Goal: Check status

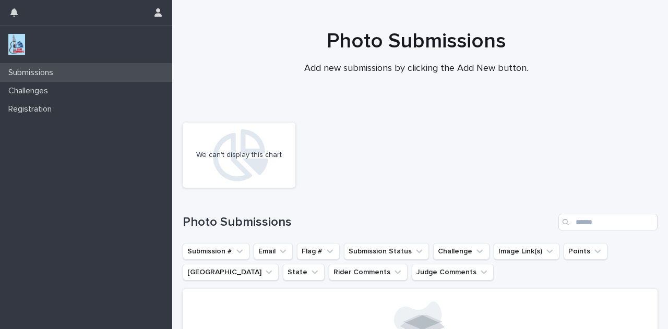
click at [39, 72] on p "Submissions" at bounding box center [32, 73] width 57 height 10
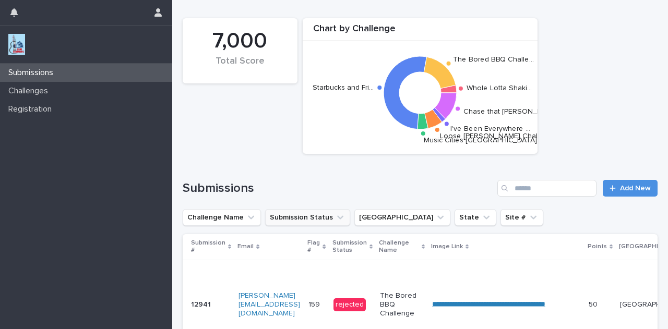
click at [335, 218] on icon "Submission Status" at bounding box center [340, 218] width 10 height 10
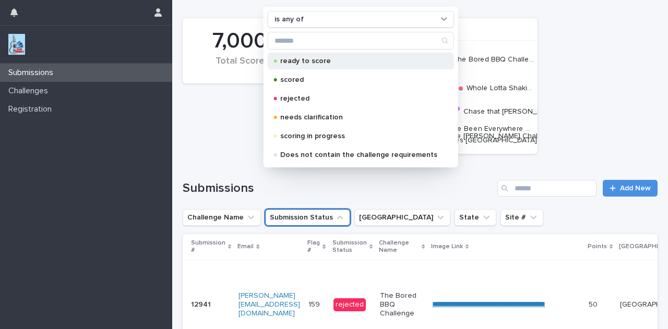
click at [315, 65] on p "ready to score" at bounding box center [358, 60] width 157 height 7
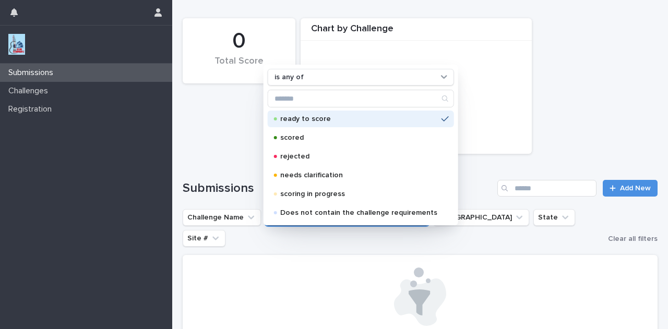
click at [245, 141] on div "0 Total Score Chart by Challenge No data to display" at bounding box center [421, 86] width 486 height 146
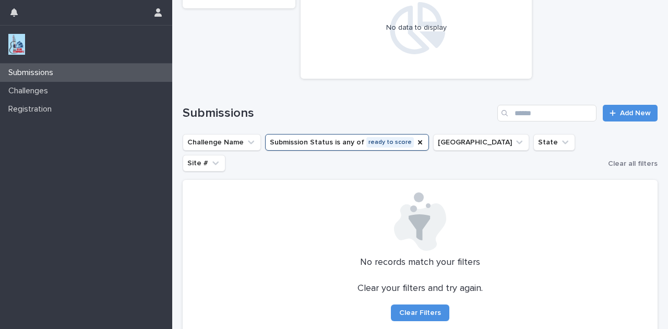
scroll to position [82, 0]
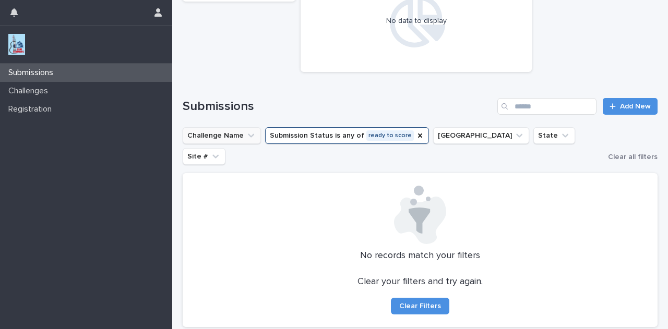
click at [233, 143] on button "Challenge Name" at bounding box center [222, 135] width 78 height 17
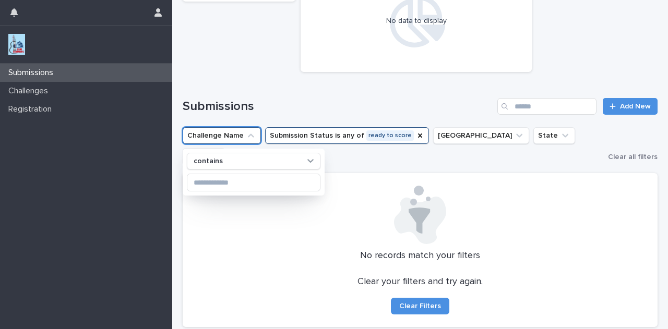
click at [262, 66] on div "0 Total Score Chart by Challenge No data to display" at bounding box center [421, 4] width 486 height 146
